Goal: Information Seeking & Learning: Understand process/instructions

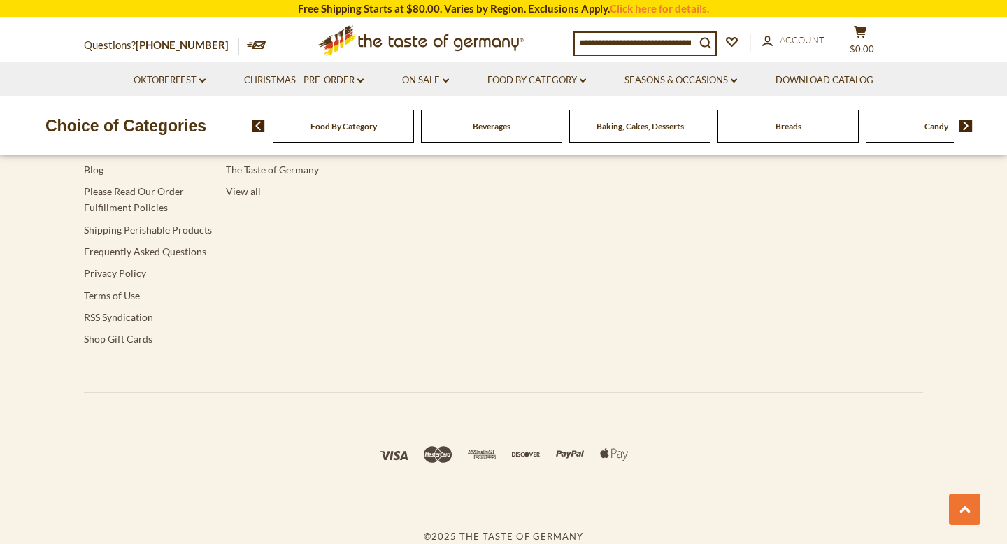
scroll to position [2674, 0]
click at [150, 257] on link "Frequently Asked Questions" at bounding box center [145, 251] width 122 height 12
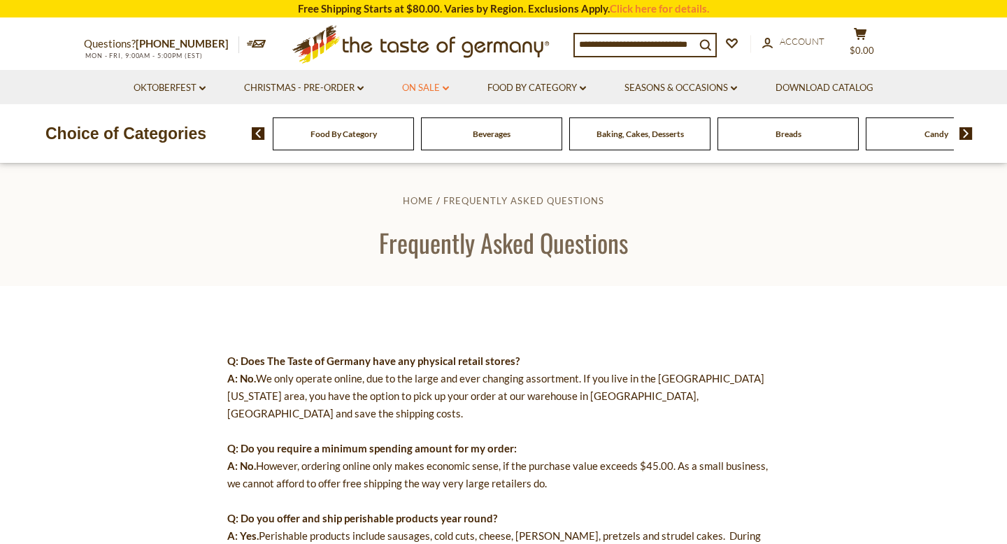
click at [446, 85] on link "On Sale dropdown_arrow" at bounding box center [425, 87] width 47 height 15
click at [440, 131] on link "All On Sale" at bounding box center [419, 124] width 50 height 13
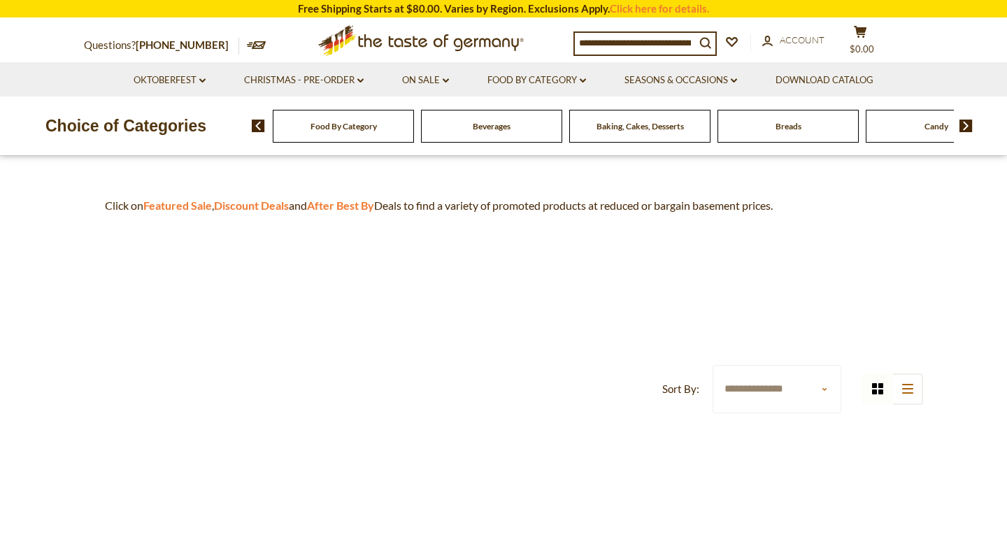
scroll to position [380, 0]
click at [289, 210] on strong "Discount Deals" at bounding box center [251, 203] width 75 height 13
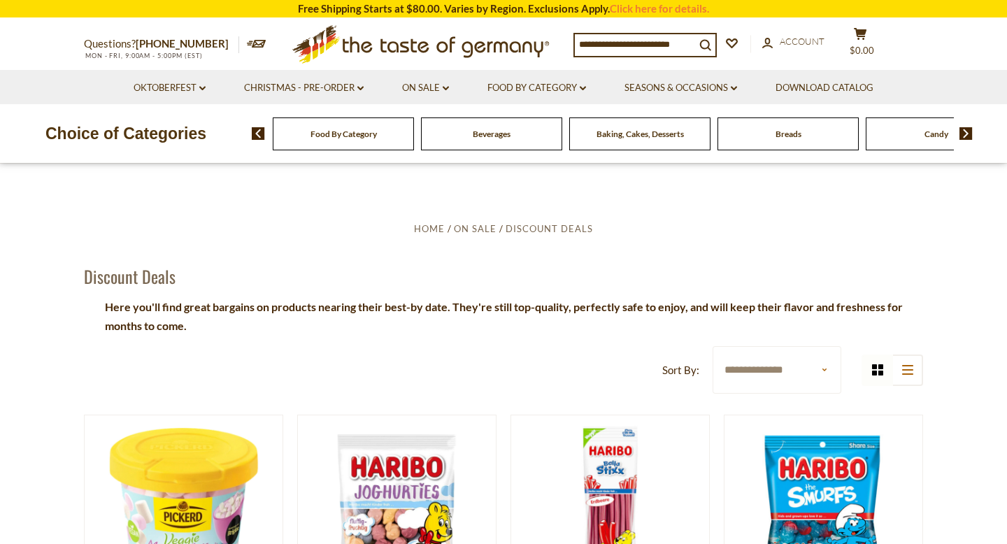
click at [968, 132] on img at bounding box center [966, 133] width 13 height 13
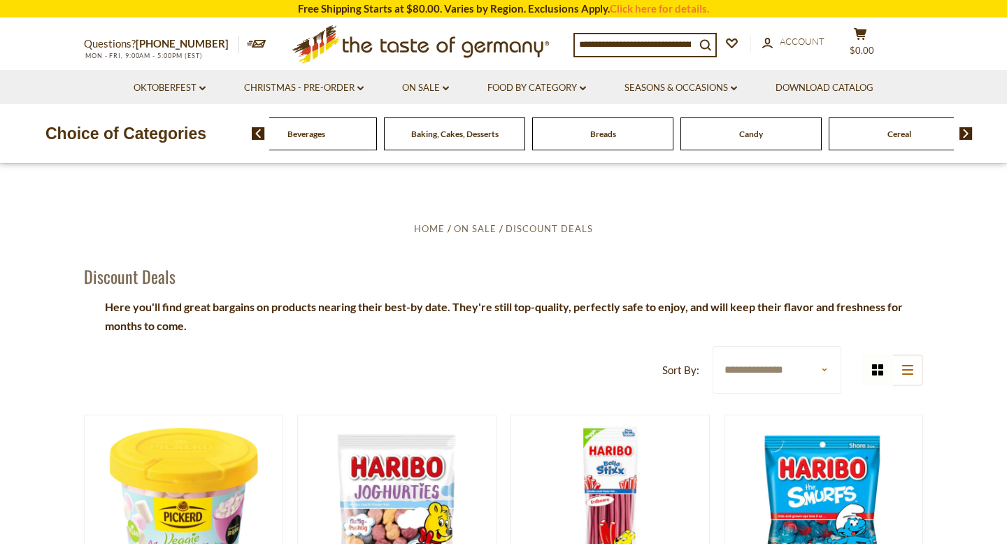
click at [968, 132] on img at bounding box center [966, 133] width 13 height 13
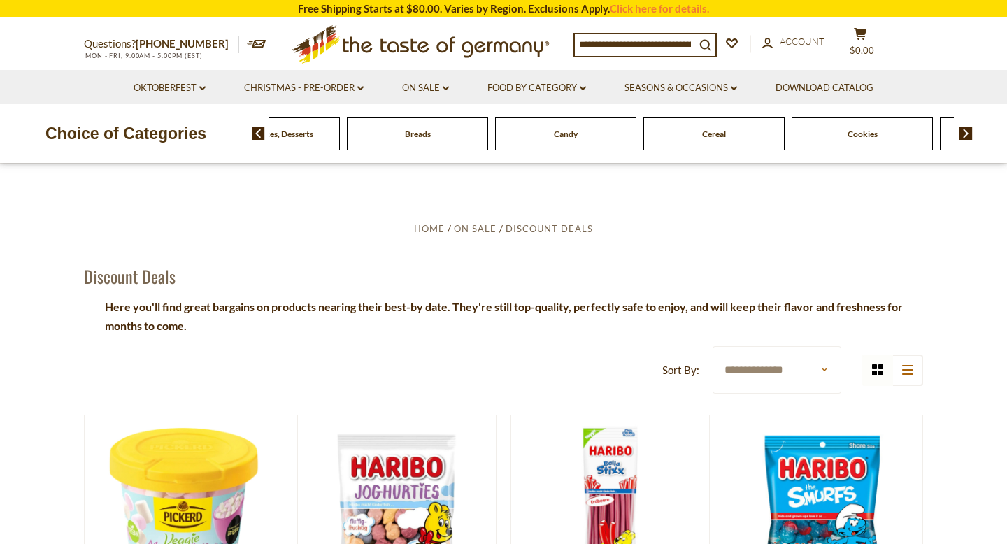
click at [968, 132] on img at bounding box center [966, 133] width 13 height 13
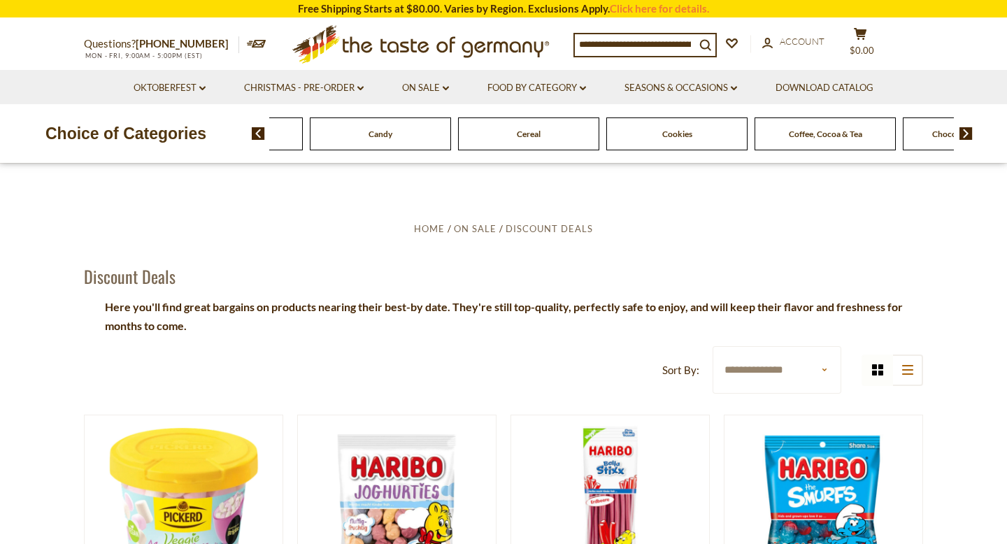
click at [968, 132] on img at bounding box center [966, 133] width 13 height 13
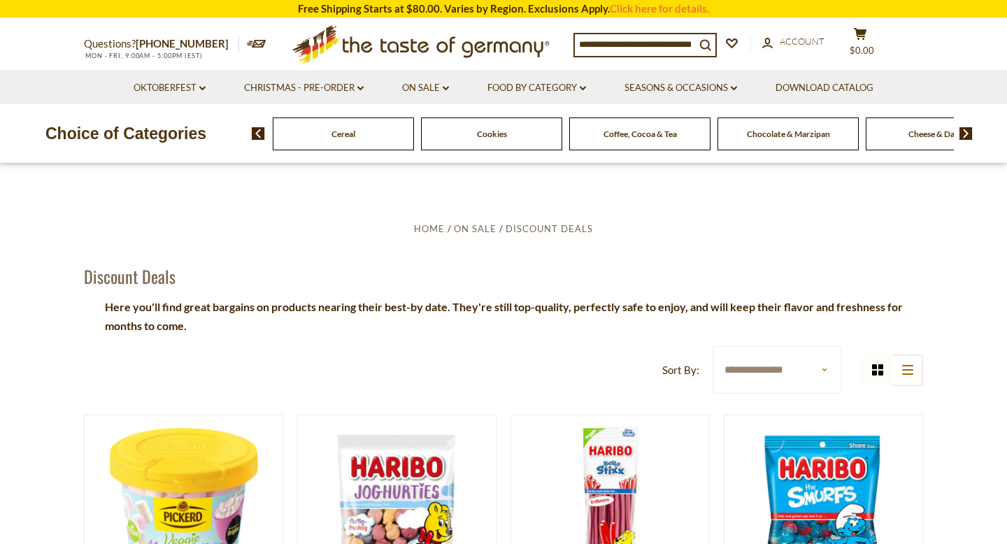
click at [968, 132] on img at bounding box center [966, 133] width 13 height 13
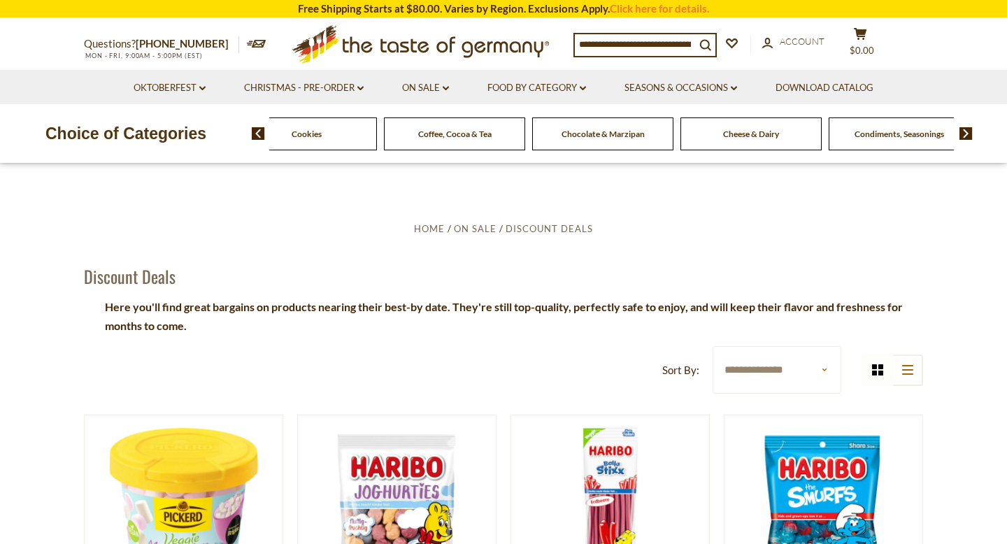
click at [968, 132] on img at bounding box center [966, 133] width 13 height 13
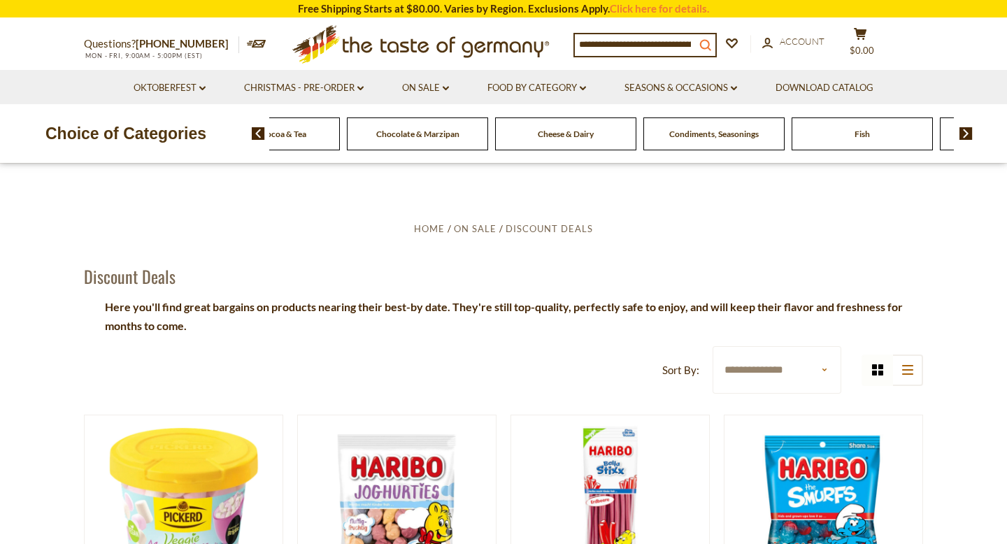
click at [709, 39] on icon "search_icon" at bounding box center [705, 45] width 12 height 12
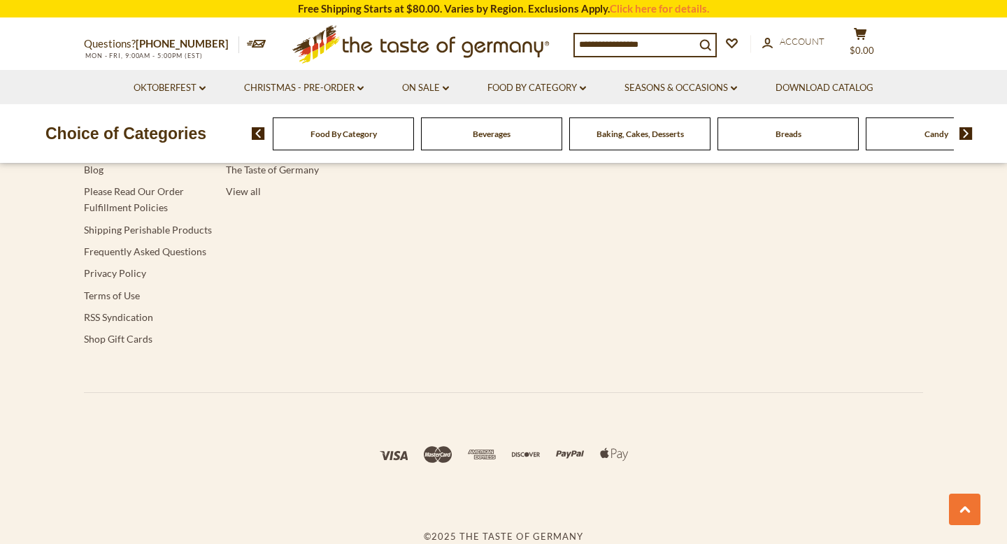
scroll to position [2674, 0]
click at [151, 213] on link "Please Read Our Order Fulfillment Policies" at bounding box center [134, 199] width 100 height 28
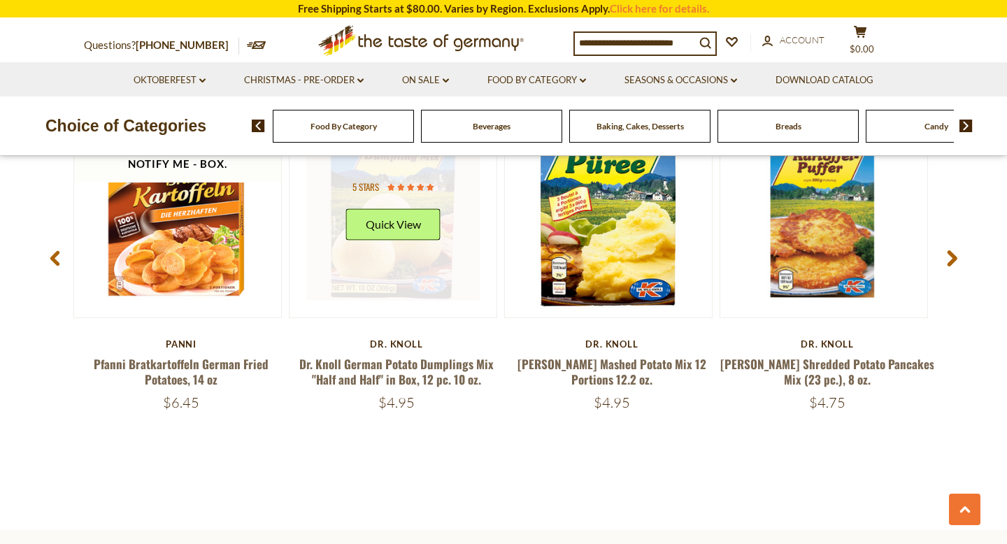
scroll to position [1897, 0]
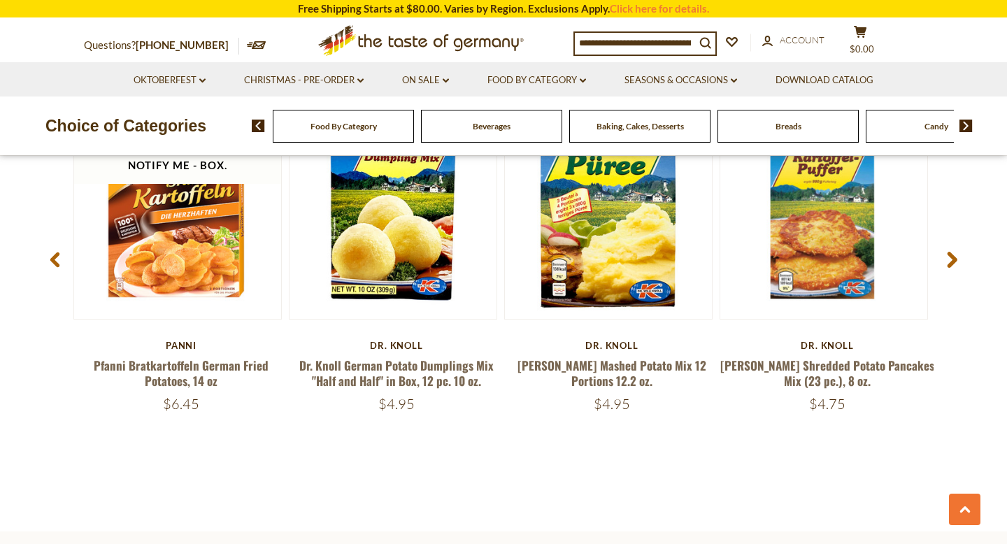
click at [951, 269] on use at bounding box center [953, 260] width 10 height 16
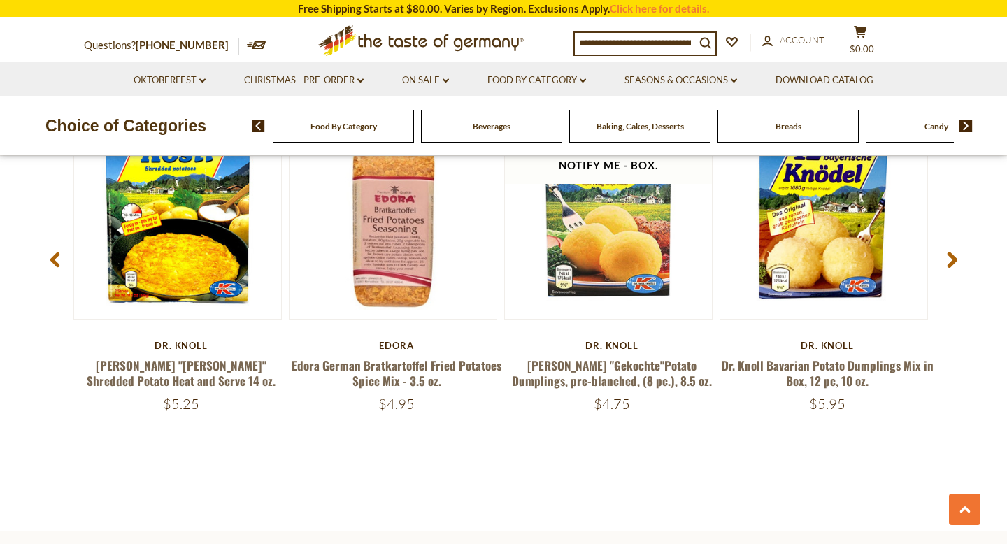
click at [953, 269] on icon at bounding box center [952, 260] width 10 height 17
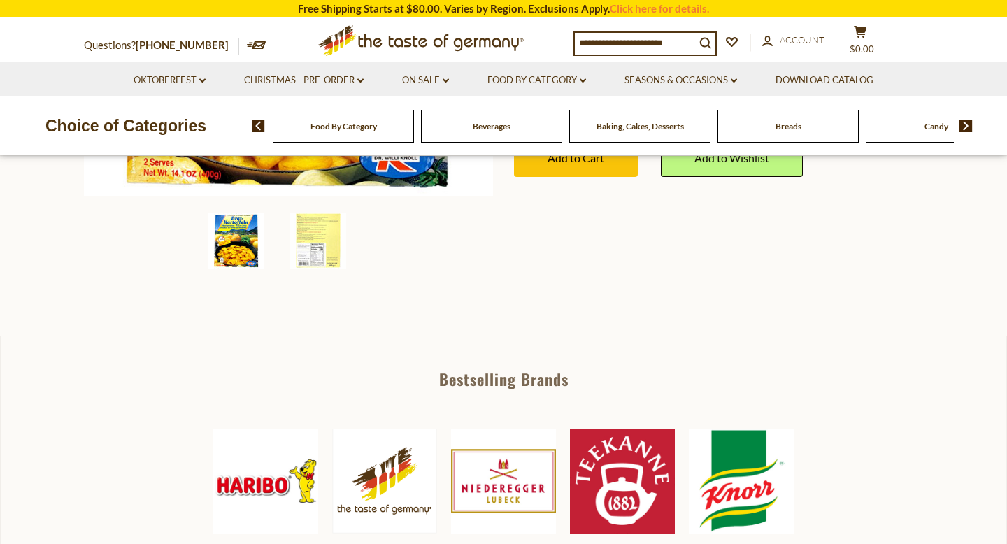
scroll to position [366, 0]
